Goal: Find specific page/section: Find specific page/section

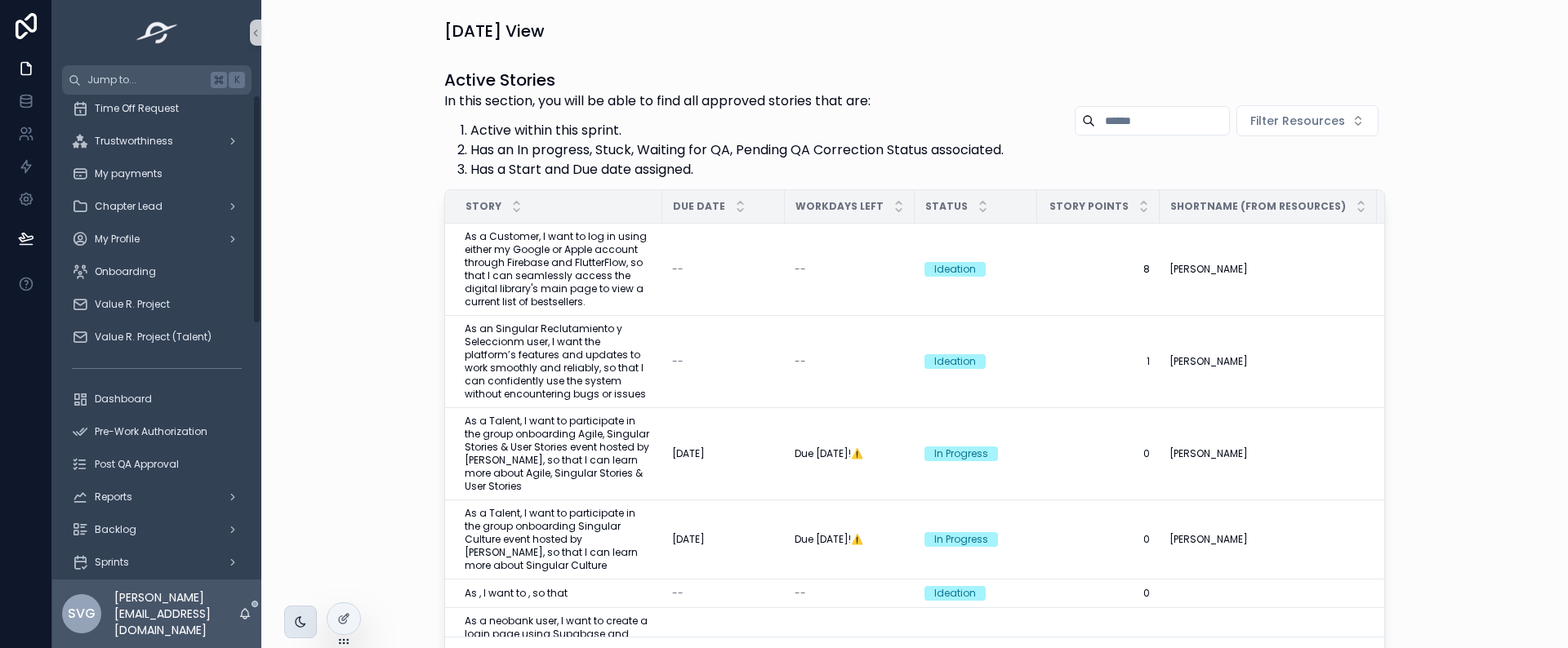
scroll to position [425, 0]
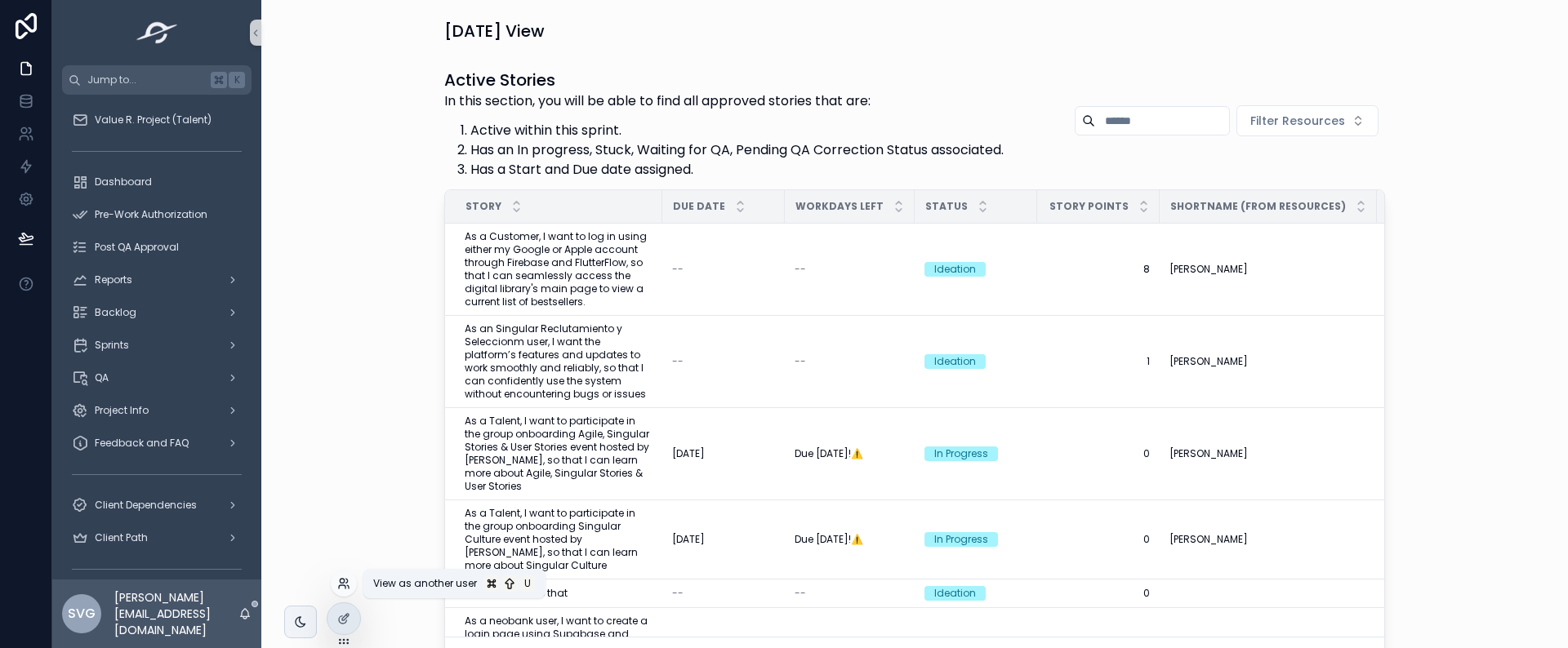
click at [345, 581] on icon at bounding box center [343, 583] width 13 height 13
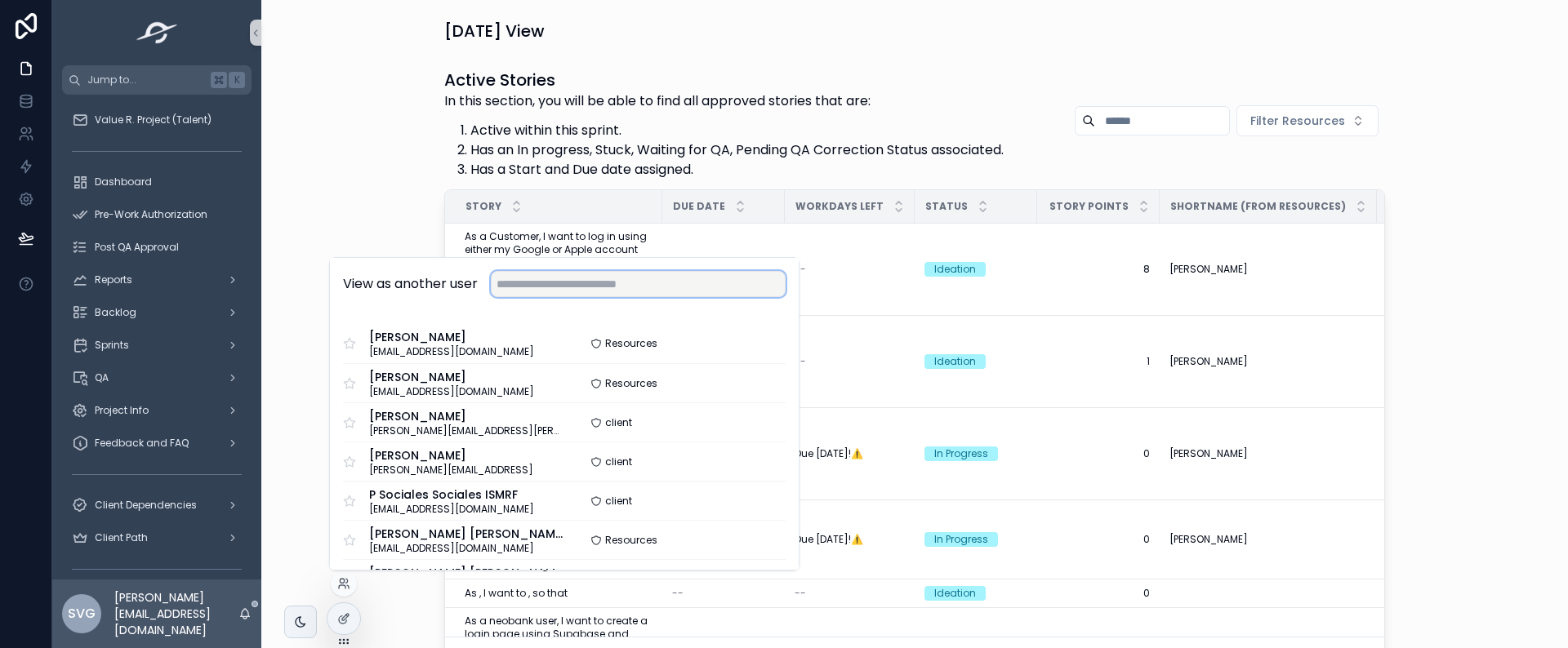
click at [589, 281] on input "text" at bounding box center [638, 284] width 295 height 26
type input "*********"
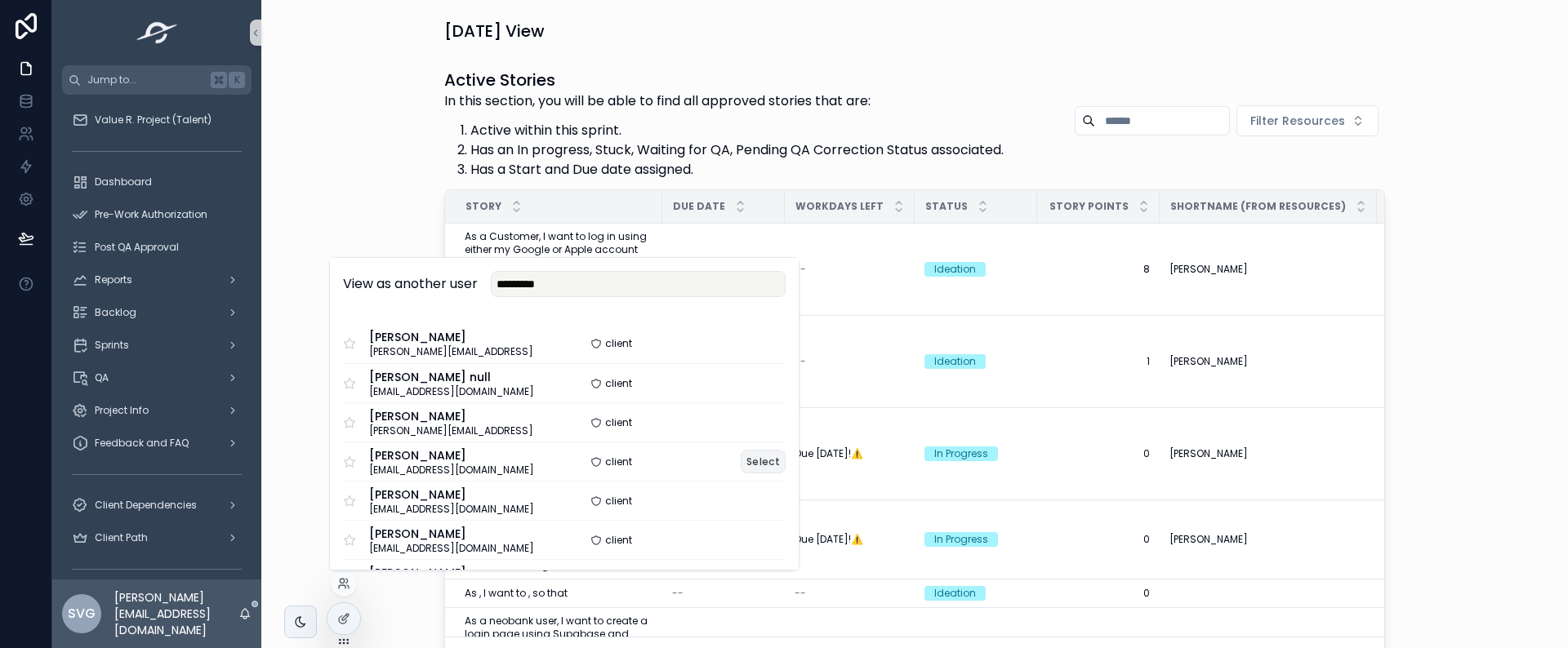
click at [755, 458] on button "Select" at bounding box center [763, 461] width 45 height 24
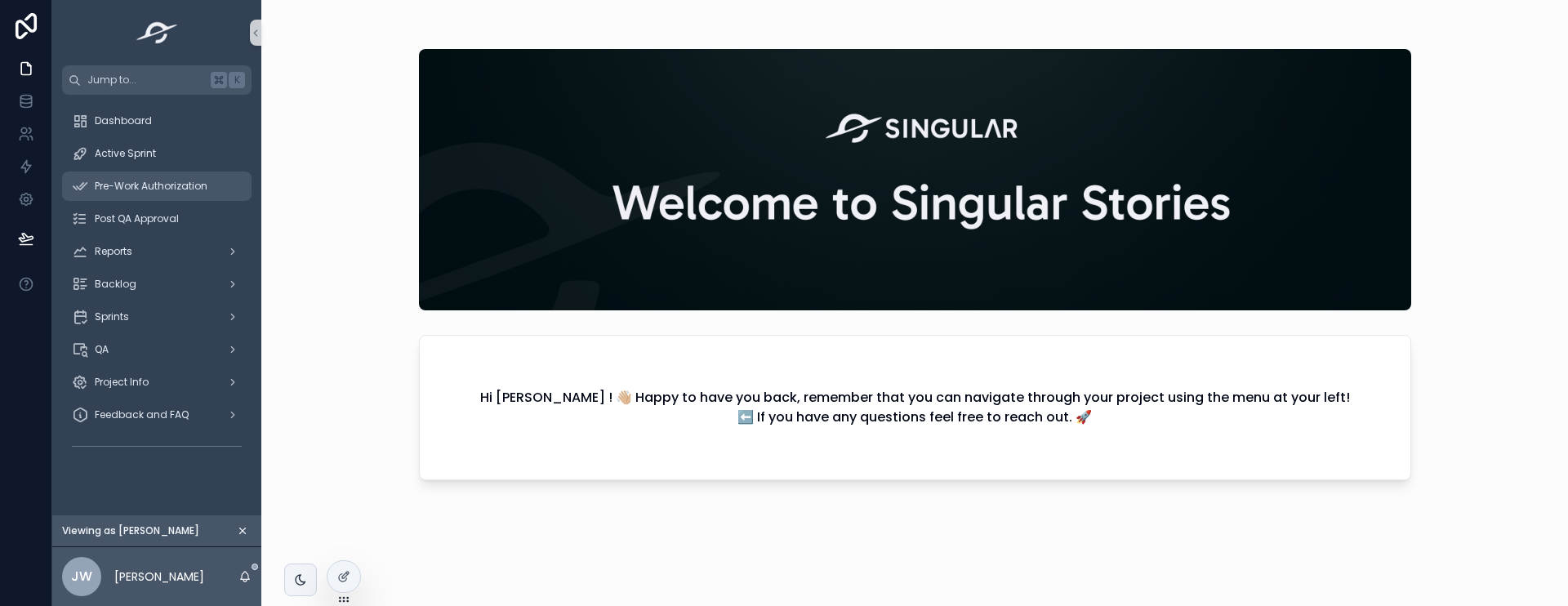
click at [159, 184] on span "Pre-Work Authorization" at bounding box center [151, 186] width 112 height 13
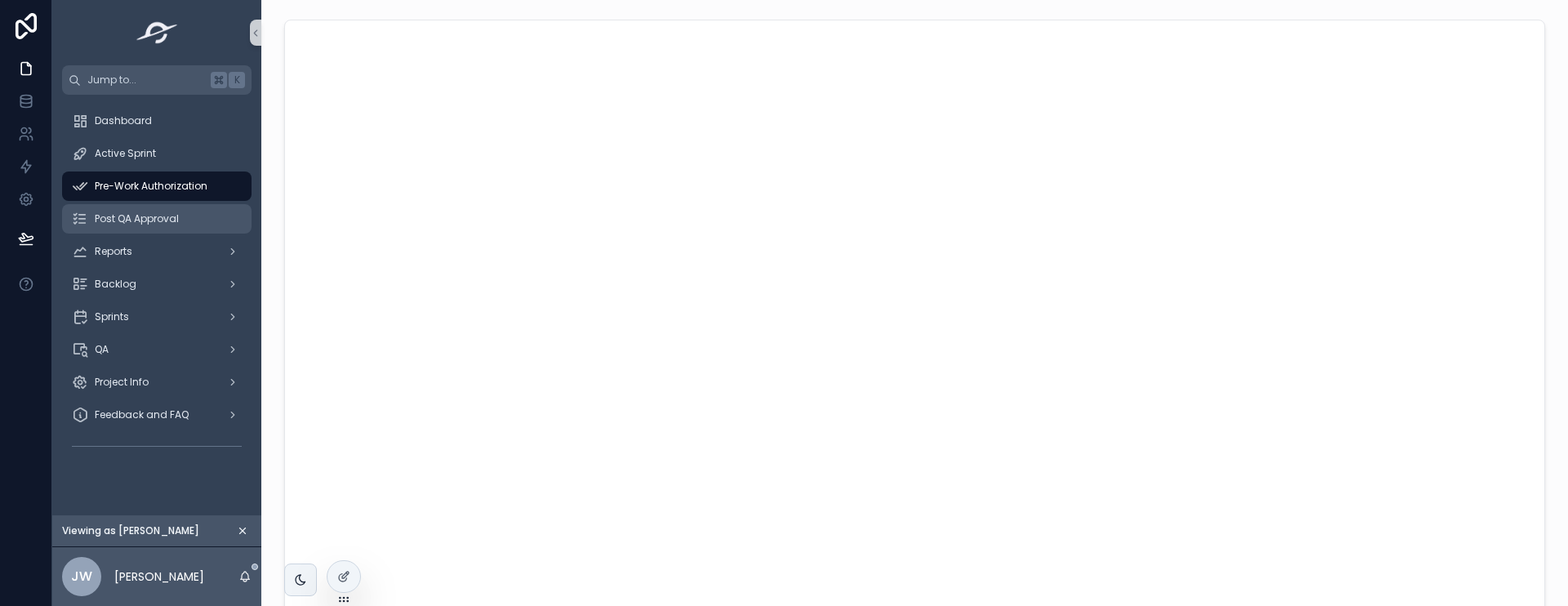
click at [155, 218] on span "Post QA Approval" at bounding box center [137, 218] width 84 height 13
